Goal: Information Seeking & Learning: Learn about a topic

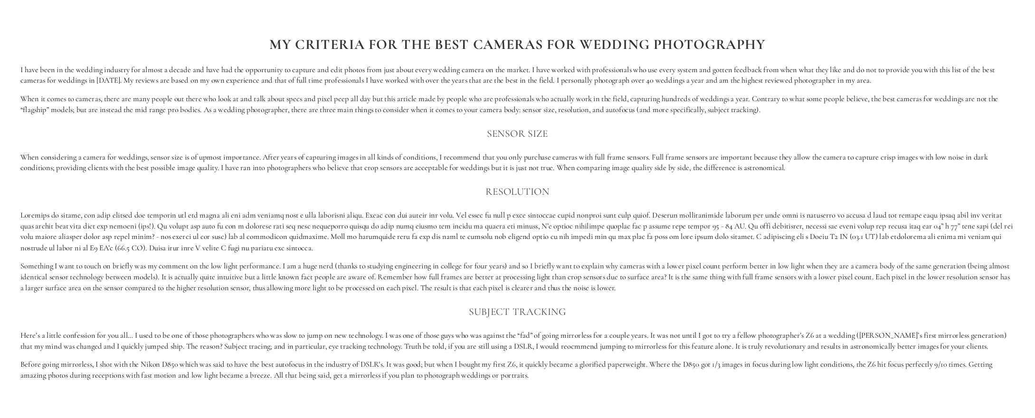
scroll to position [788, 0]
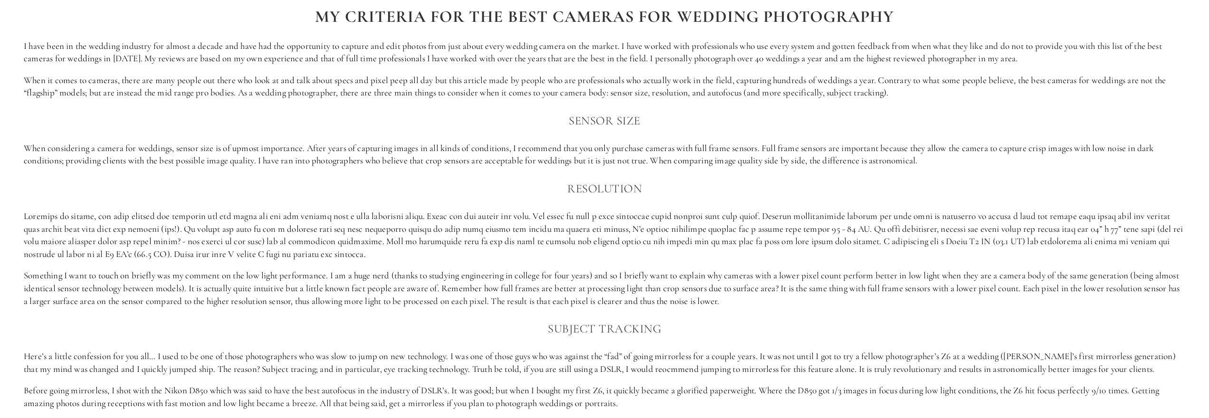
drag, startPoint x: 1206, startPoint y: 25, endPoint x: 1109, endPoint y: 30, distance: 96.5
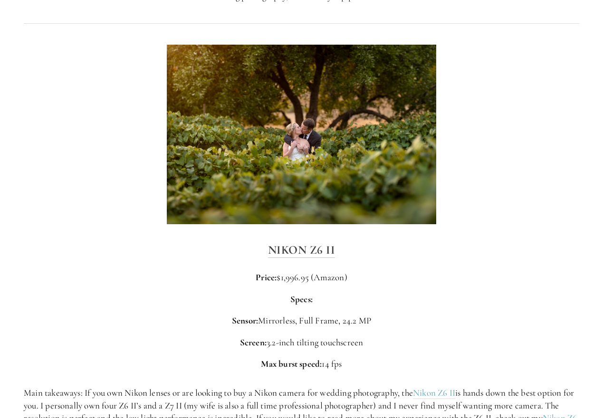
scroll to position [1295, 0]
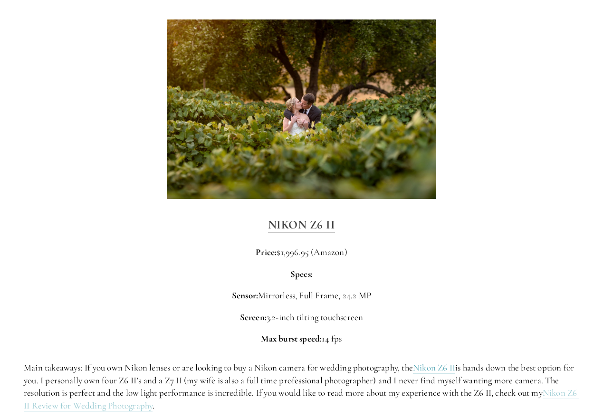
click at [136, 387] on link "Nikon Z6 II Review for Wedding Photography" at bounding box center [301, 399] width 555 height 25
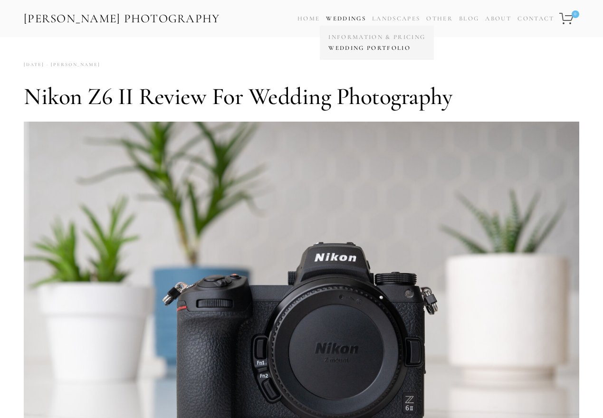
click at [355, 51] on link "Wedding Portfolio" at bounding box center [377, 48] width 102 height 11
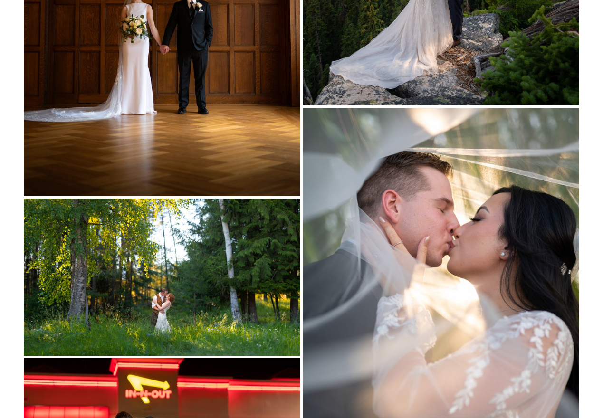
scroll to position [5510, 0]
